Goal: Information Seeking & Learning: Learn about a topic

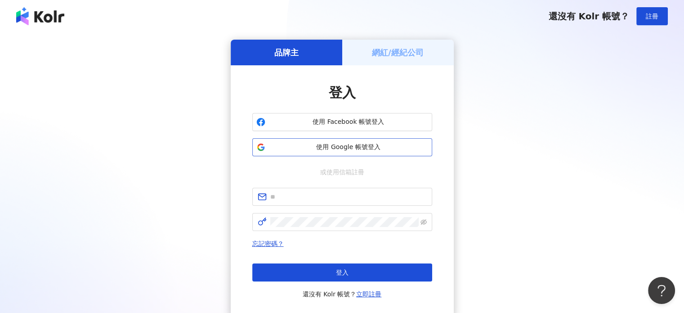
click at [356, 148] on span "使用 Google 帳號登入" at bounding box center [348, 147] width 159 height 9
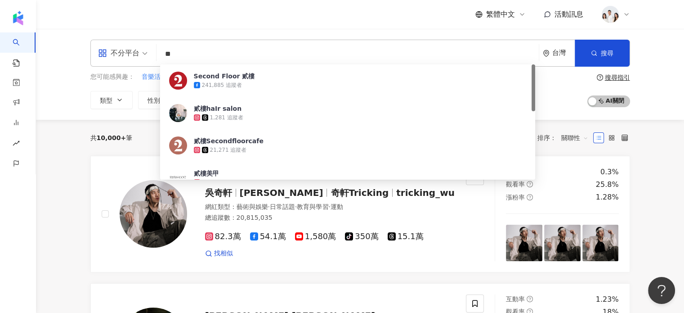
type input "**"
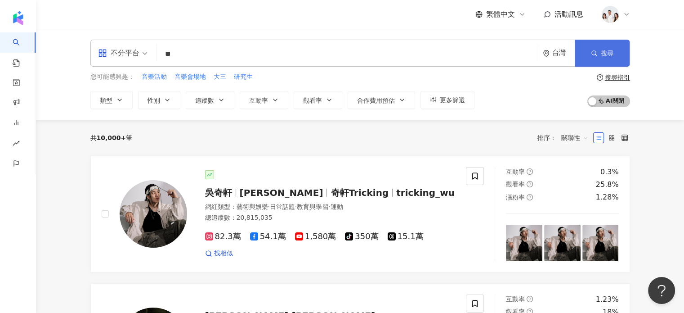
click at [599, 63] on button "搜尋" at bounding box center [602, 53] width 55 height 27
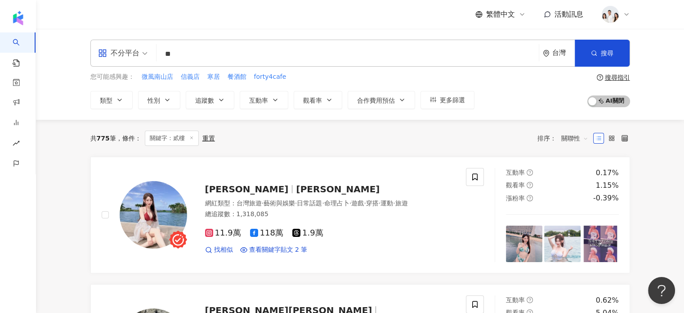
click at [206, 55] on input "**" at bounding box center [347, 53] width 375 height 17
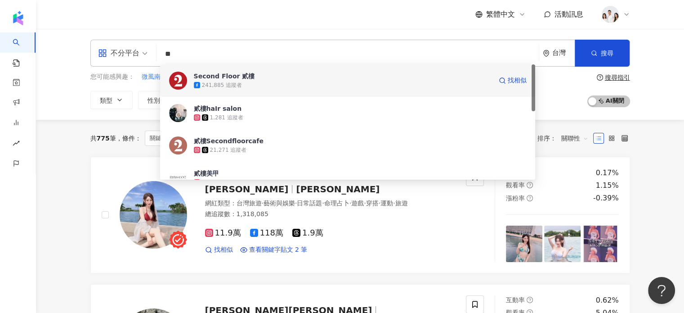
click at [210, 84] on div "241,885 追蹤者" at bounding box center [222, 85] width 40 height 8
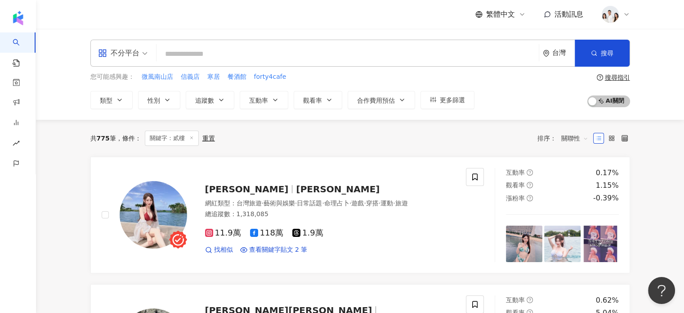
click at [245, 52] on input "search" at bounding box center [347, 53] width 375 height 17
click at [218, 55] on input "search" at bounding box center [347, 53] width 375 height 17
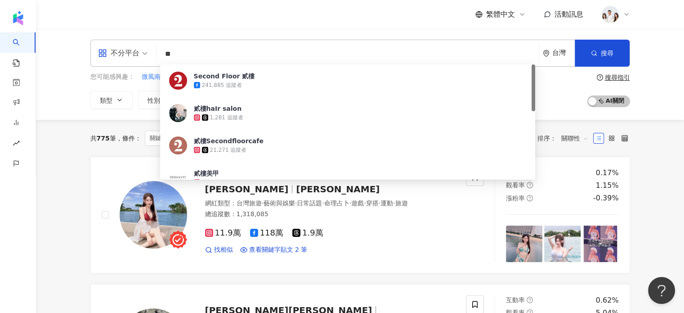
type input "**"
click at [225, 141] on div "共 775 筆 條件 ： 關鍵字：貳樓 重置 排序： 關聯性" at bounding box center [360, 137] width 540 height 15
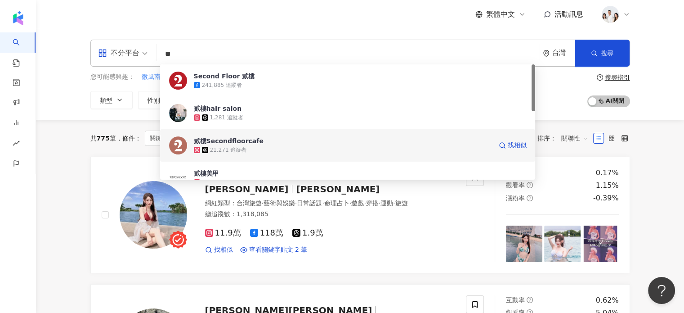
click at [262, 139] on span "貳樓Secondfloorcafe" at bounding box center [343, 140] width 298 height 9
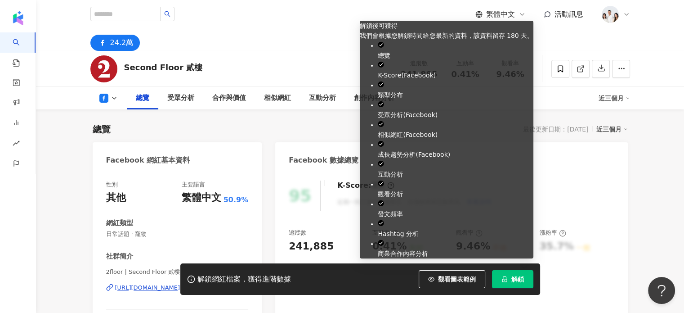
click at [512, 278] on span "解鎖" at bounding box center [518, 278] width 13 height 7
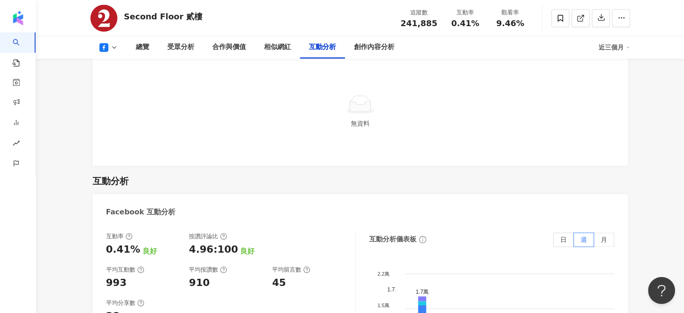
scroll to position [1440, 0]
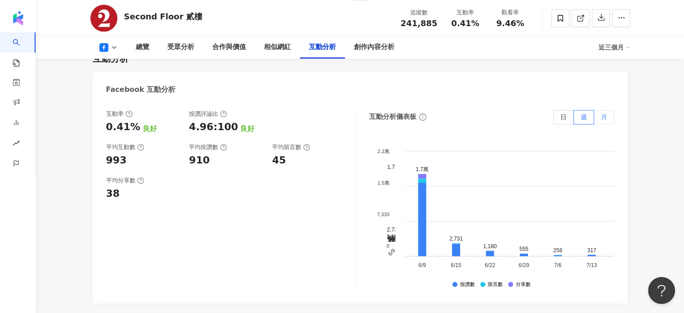
click at [606, 113] on span "月" at bounding box center [604, 116] width 6 height 7
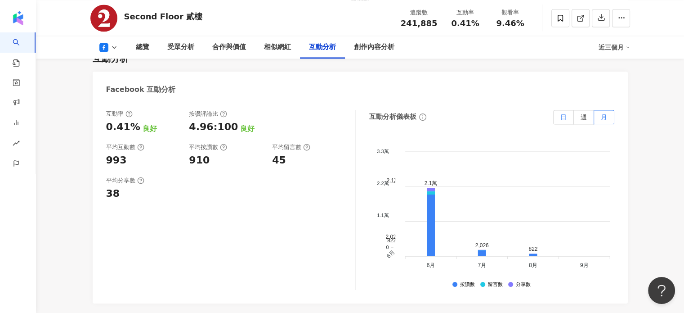
click at [569, 110] on label "日" at bounding box center [563, 117] width 21 height 14
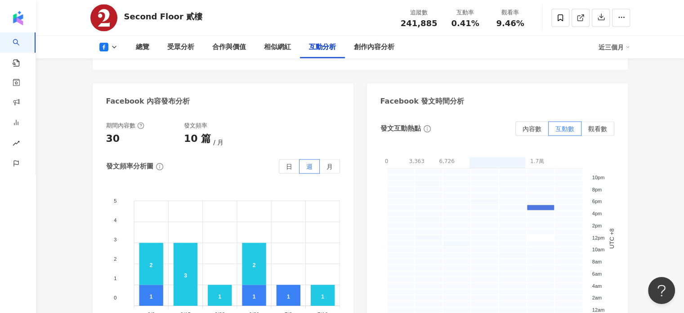
scroll to position [1935, 0]
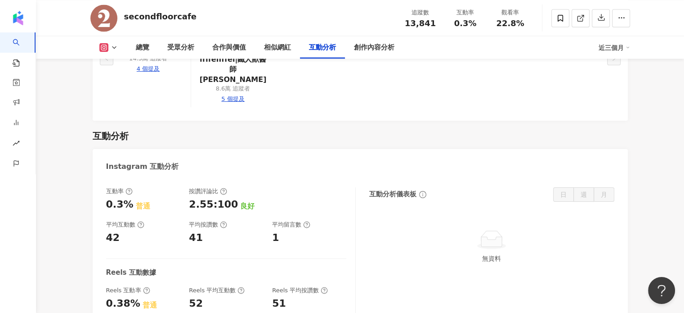
scroll to position [1665, 0]
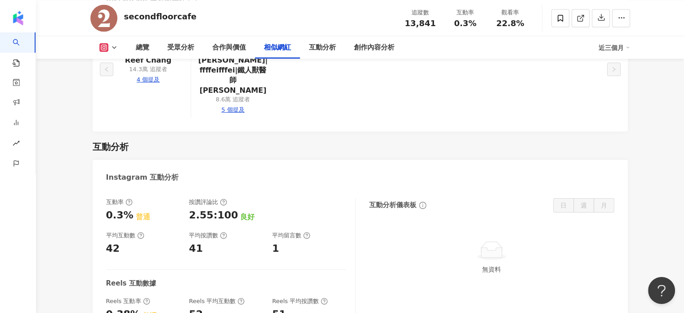
click at [109, 47] on button at bounding box center [108, 47] width 36 height 9
click at [110, 77] on li "未公開" at bounding box center [122, 84] width 65 height 21
